Goal: Task Accomplishment & Management: Manage account settings

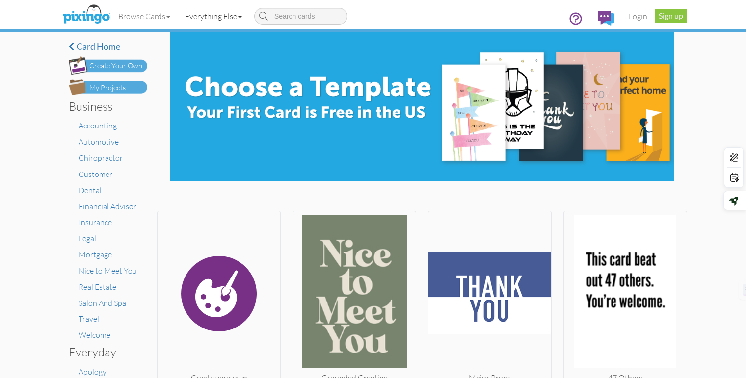
click at [226, 18] on link "Everything Else" at bounding box center [214, 16] width 72 height 25
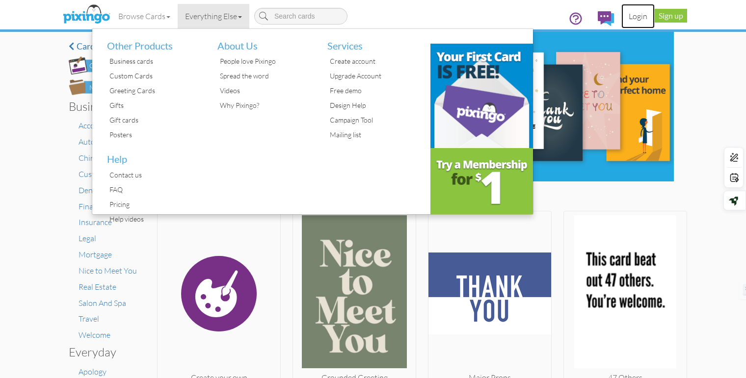
click at [634, 18] on link "Login" at bounding box center [637, 16] width 33 height 25
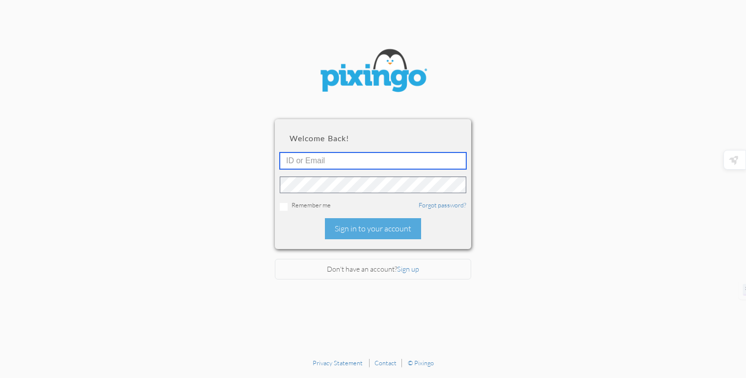
type input "[EMAIL_ADDRESS][DOMAIN_NAME]"
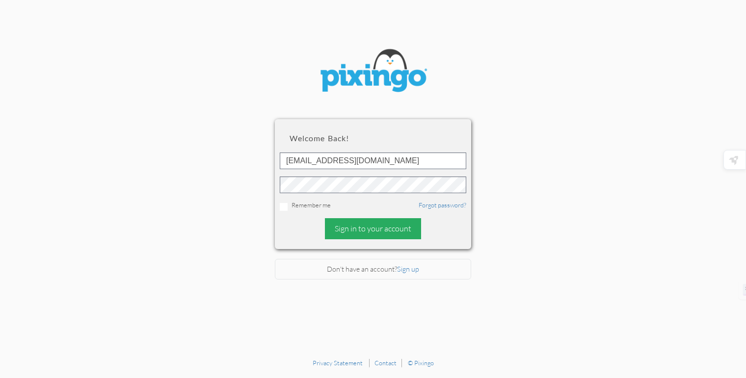
click at [355, 229] on div "Sign in to your account" at bounding box center [373, 228] width 96 height 21
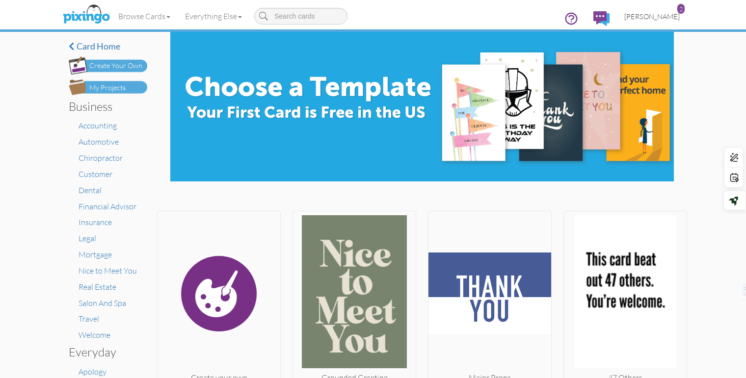
click at [669, 13] on span "[PERSON_NAME]" at bounding box center [651, 16] width 55 height 8
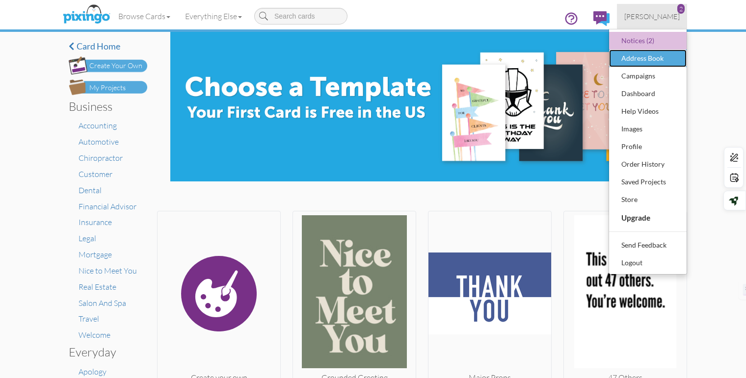
click at [652, 57] on div "Address Book" at bounding box center [648, 58] width 58 height 15
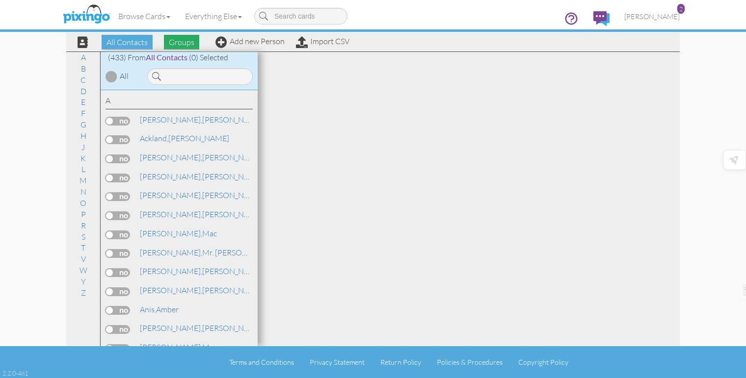
click at [180, 44] on span "Groups" at bounding box center [181, 42] width 35 height 15
